Goal: Information Seeking & Learning: Learn about a topic

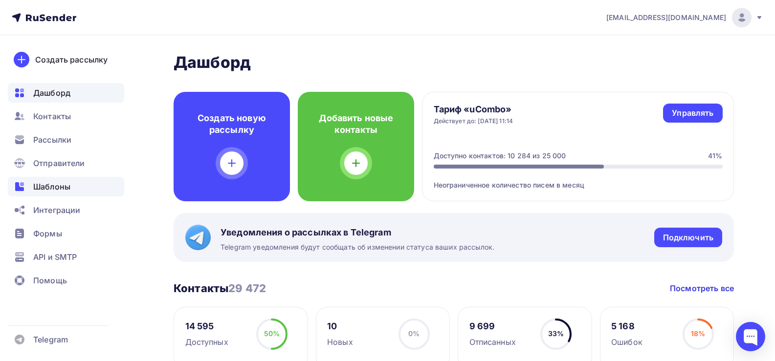
click at [45, 194] on div "Шаблоны" at bounding box center [66, 187] width 116 height 20
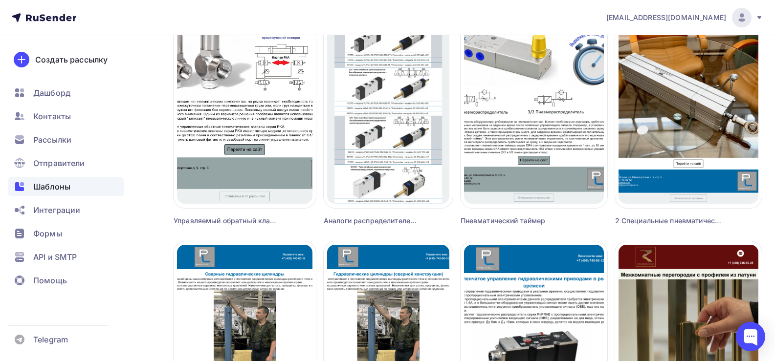
scroll to position [1026, 0]
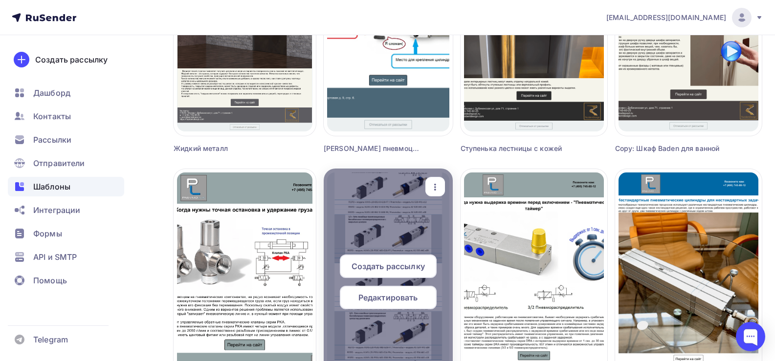
click at [404, 224] on div at bounding box center [388, 286] width 129 height 235
click at [440, 182] on icon "button" at bounding box center [435, 187] width 12 height 12
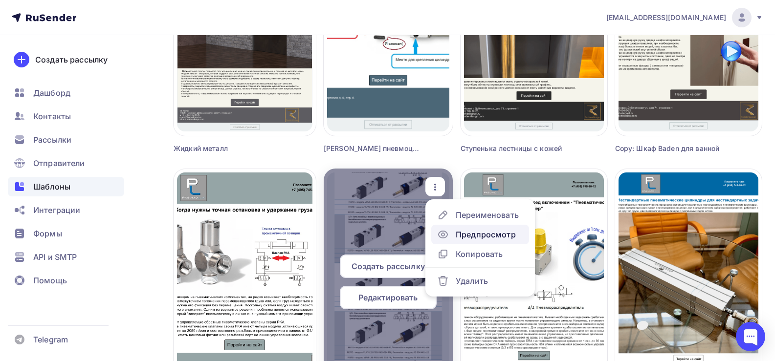
click at [475, 235] on div "Предпросмотр" at bounding box center [486, 235] width 60 height 12
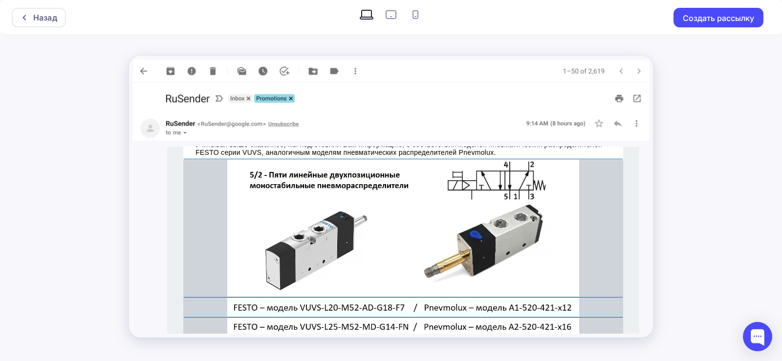
scroll to position [196, 0]
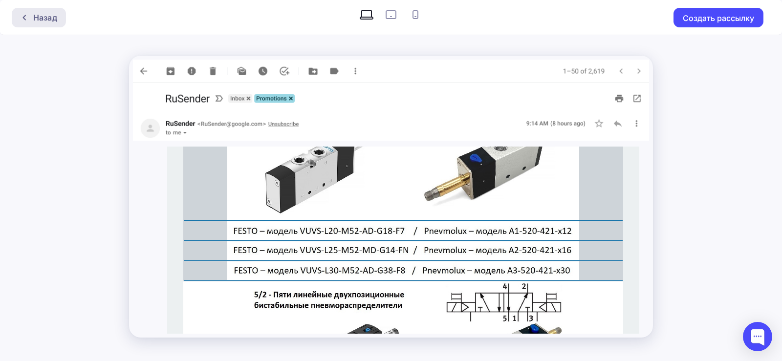
click at [33, 17] on div "Назад" at bounding box center [45, 18] width 24 height 12
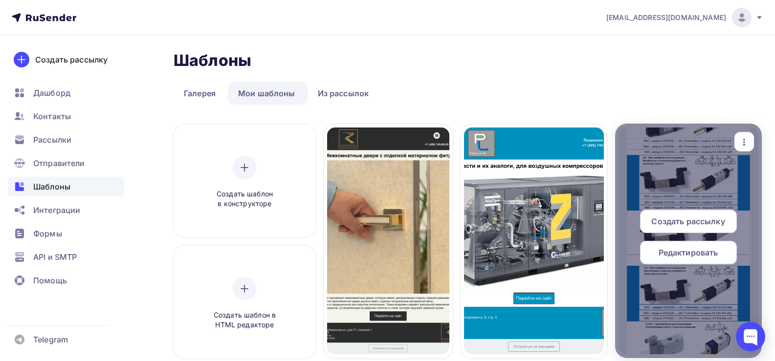
click at [746, 133] on div "button" at bounding box center [744, 141] width 20 height 19
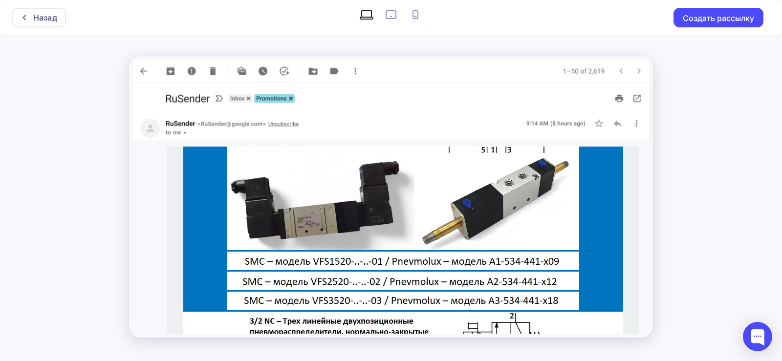
scroll to position [880, 0]
